Goal: Task Accomplishment & Management: Manage account settings

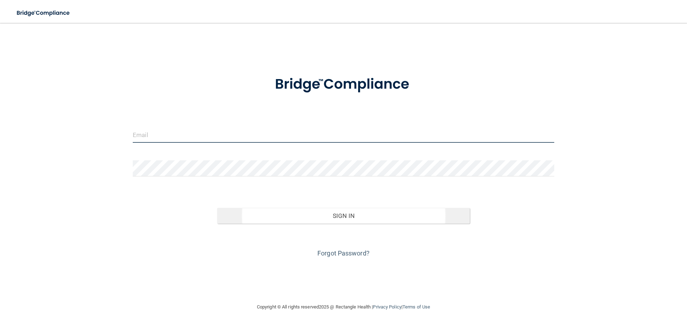
type input "[EMAIL_ADDRESS][DOMAIN_NAME]"
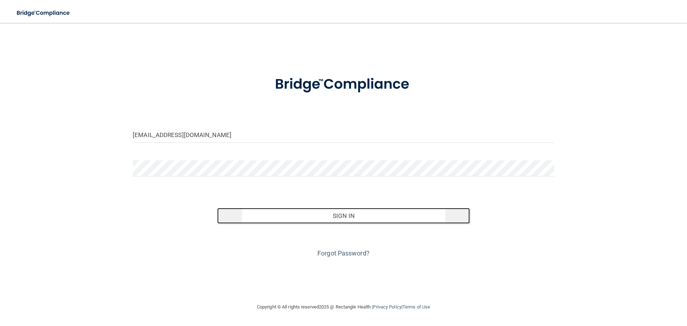
click at [355, 221] on button "Sign In" at bounding box center [343, 216] width 253 height 16
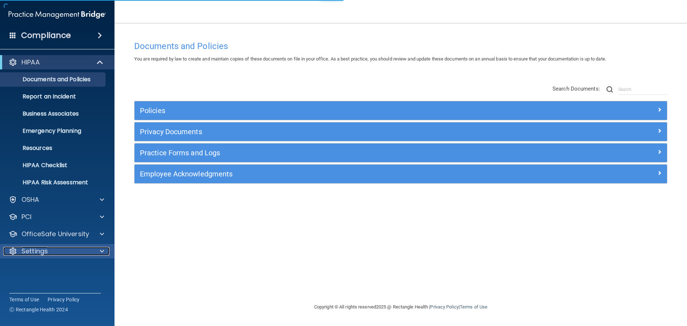
click at [44, 254] on p "Settings" at bounding box center [34, 251] width 26 height 9
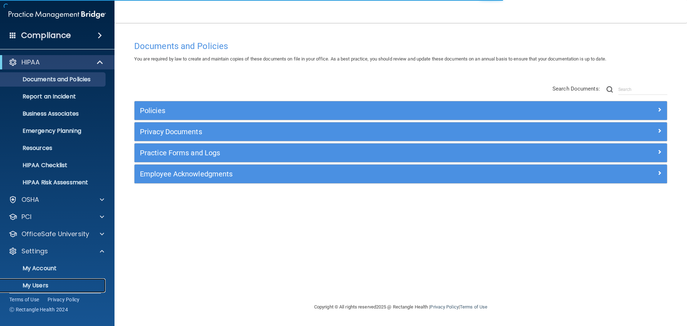
click at [42, 287] on p "My Users" at bounding box center [54, 285] width 98 height 7
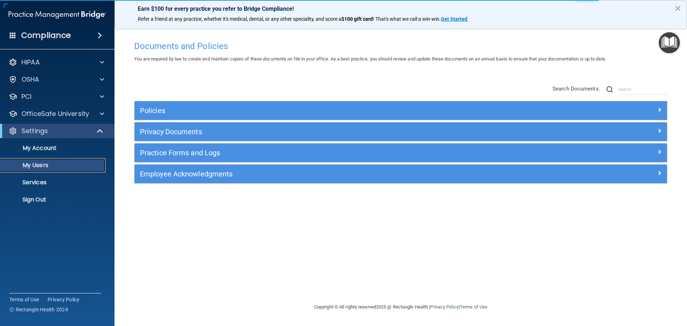
select select "20"
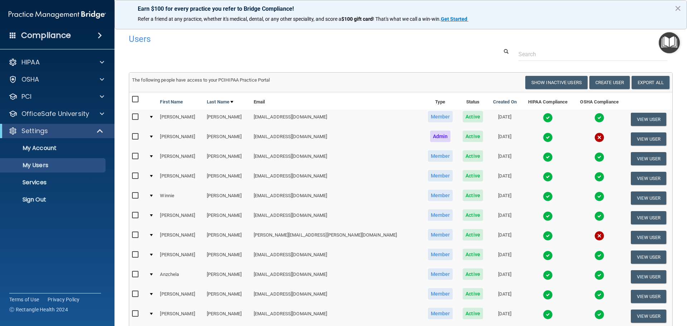
click at [135, 235] on input "checkbox" at bounding box center [136, 235] width 8 height 6
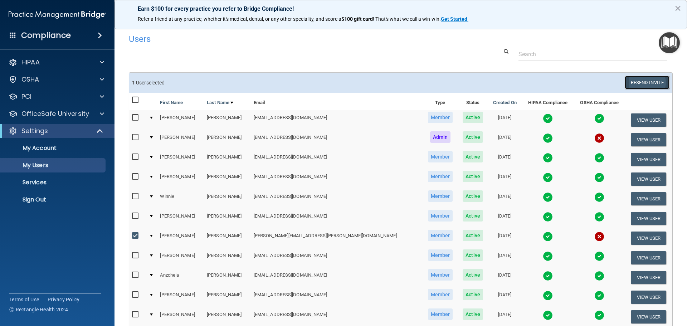
click at [646, 86] on button "Resend Invite" at bounding box center [647, 82] width 45 height 13
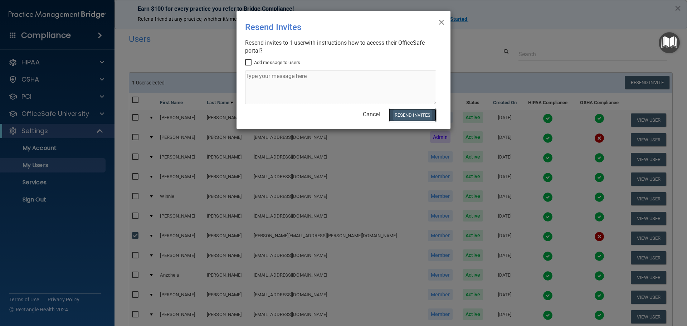
click at [430, 119] on button "Resend Invites" at bounding box center [413, 114] width 48 height 13
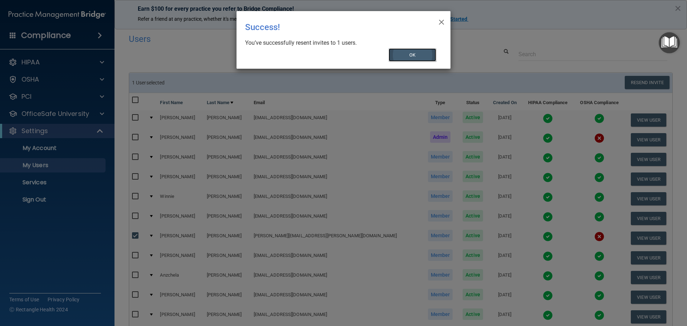
click at [417, 51] on button "OK" at bounding box center [413, 54] width 48 height 13
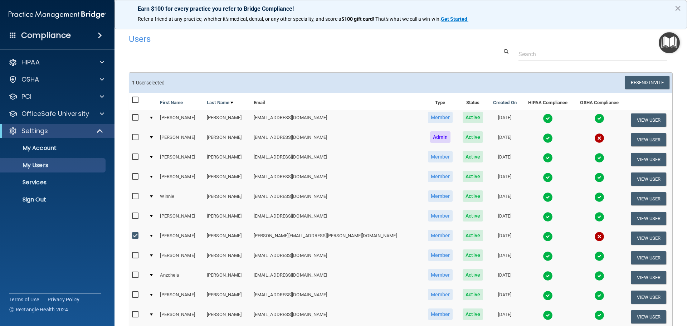
click at [134, 234] on input "checkbox" at bounding box center [136, 236] width 8 height 6
checkbox input "false"
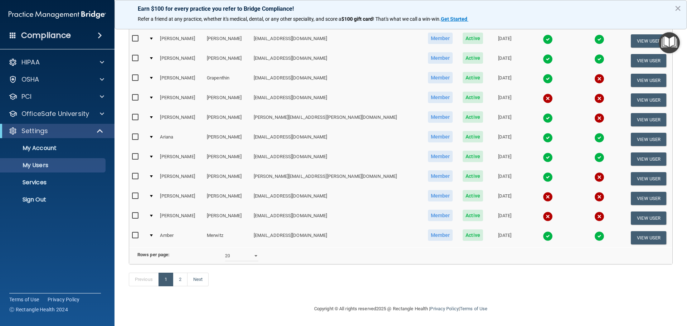
scroll to position [266, 0]
click at [248, 251] on select "10 20 30 40 all" at bounding box center [241, 256] width 33 height 11
select select "35"
click at [225, 251] on select "10 20 30 40 all" at bounding box center [241, 256] width 33 height 11
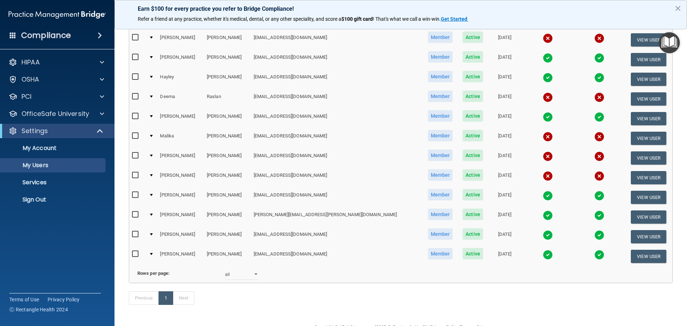
scroll to position [562, 0]
